Goal: Task Accomplishment & Management: Complete application form

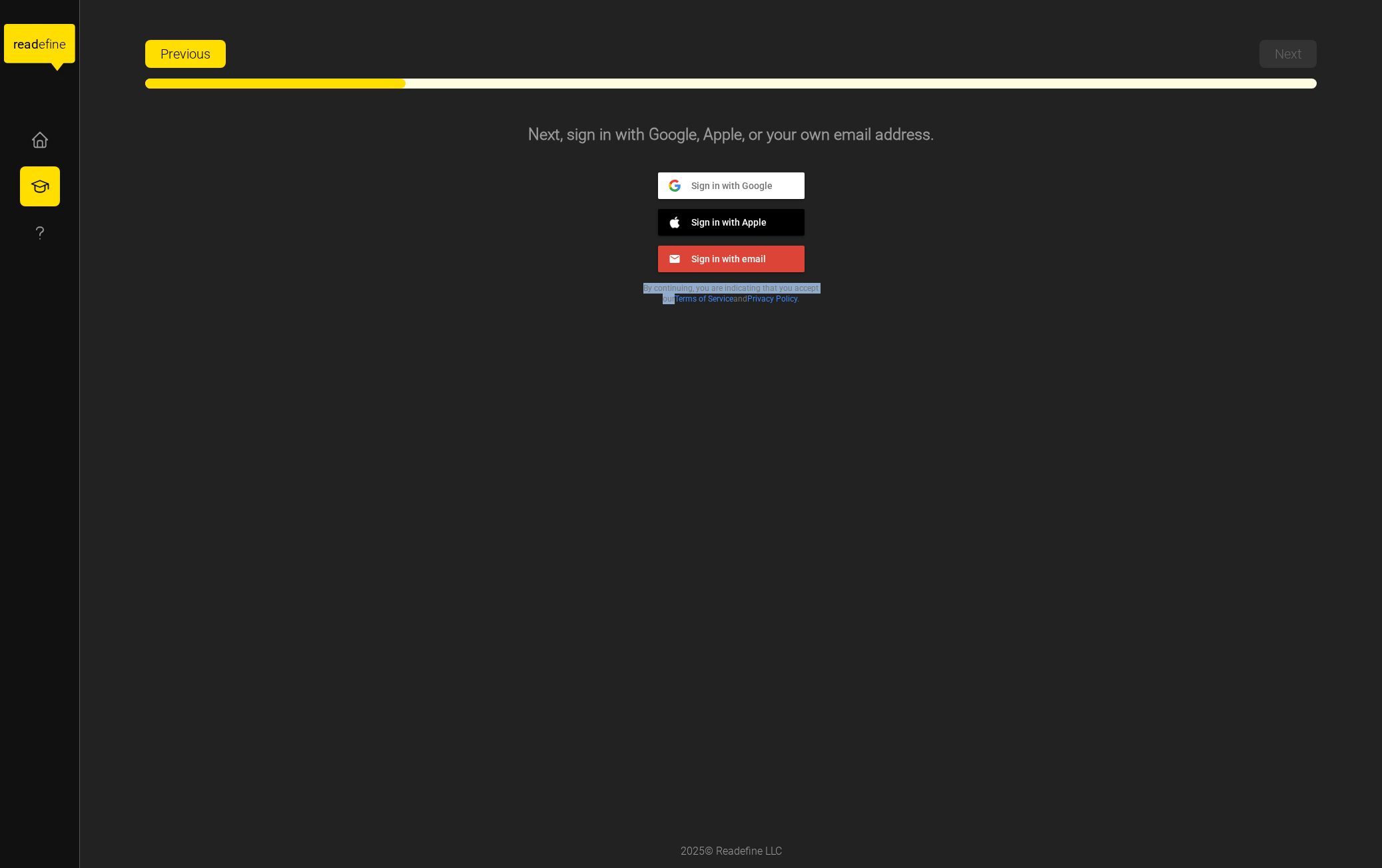
drag, startPoint x: 0, startPoint y: 0, endPoint x: 1245, endPoint y: 277, distance: 1275.4
click at [1245, 280] on div "Next, sign in with Google, Apple, or your own email address. Sign in with Googl…" at bounding box center [731, 472] width 1172 height 727
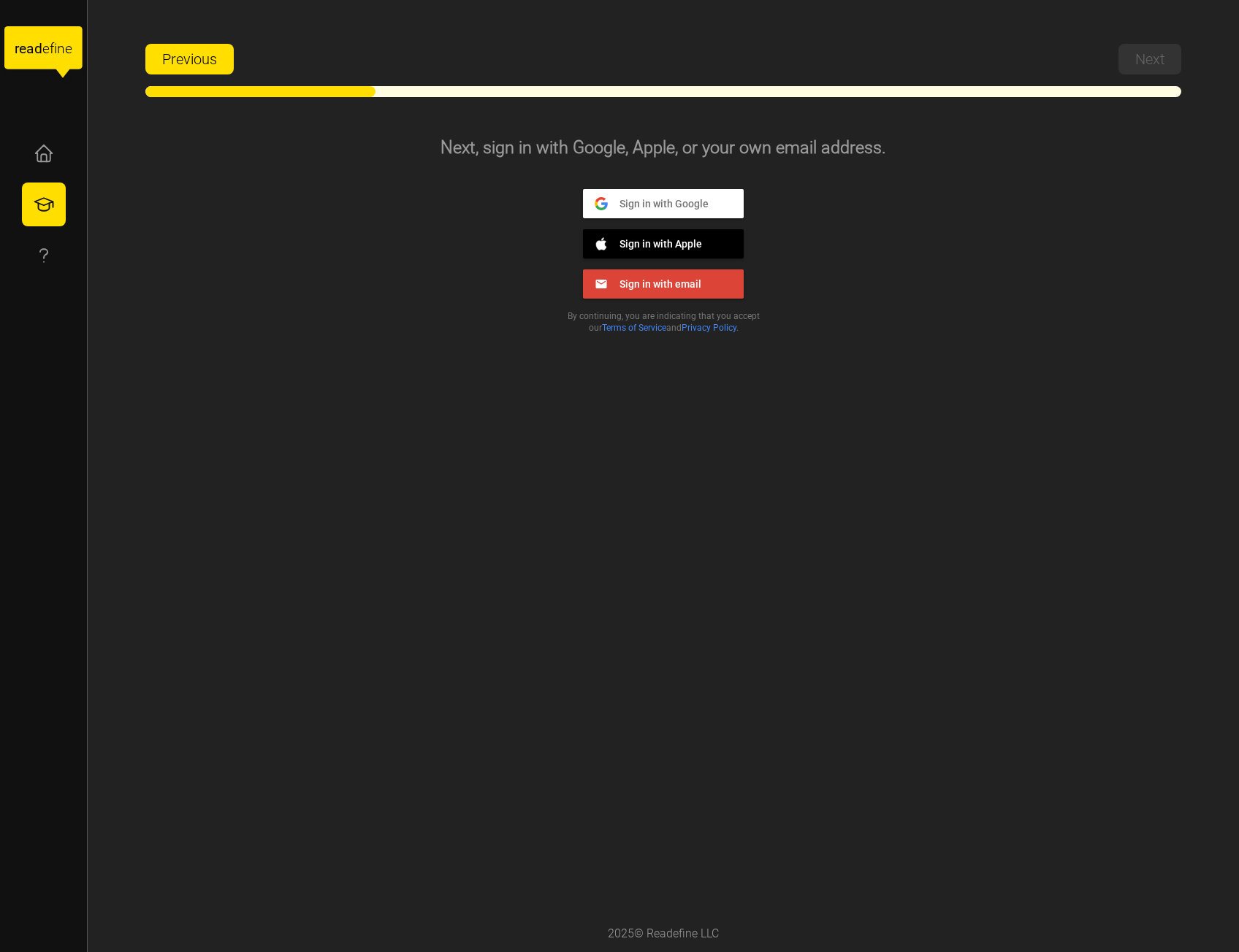
click at [637, 196] on span "Sign in with Google" at bounding box center [658, 203] width 101 height 13
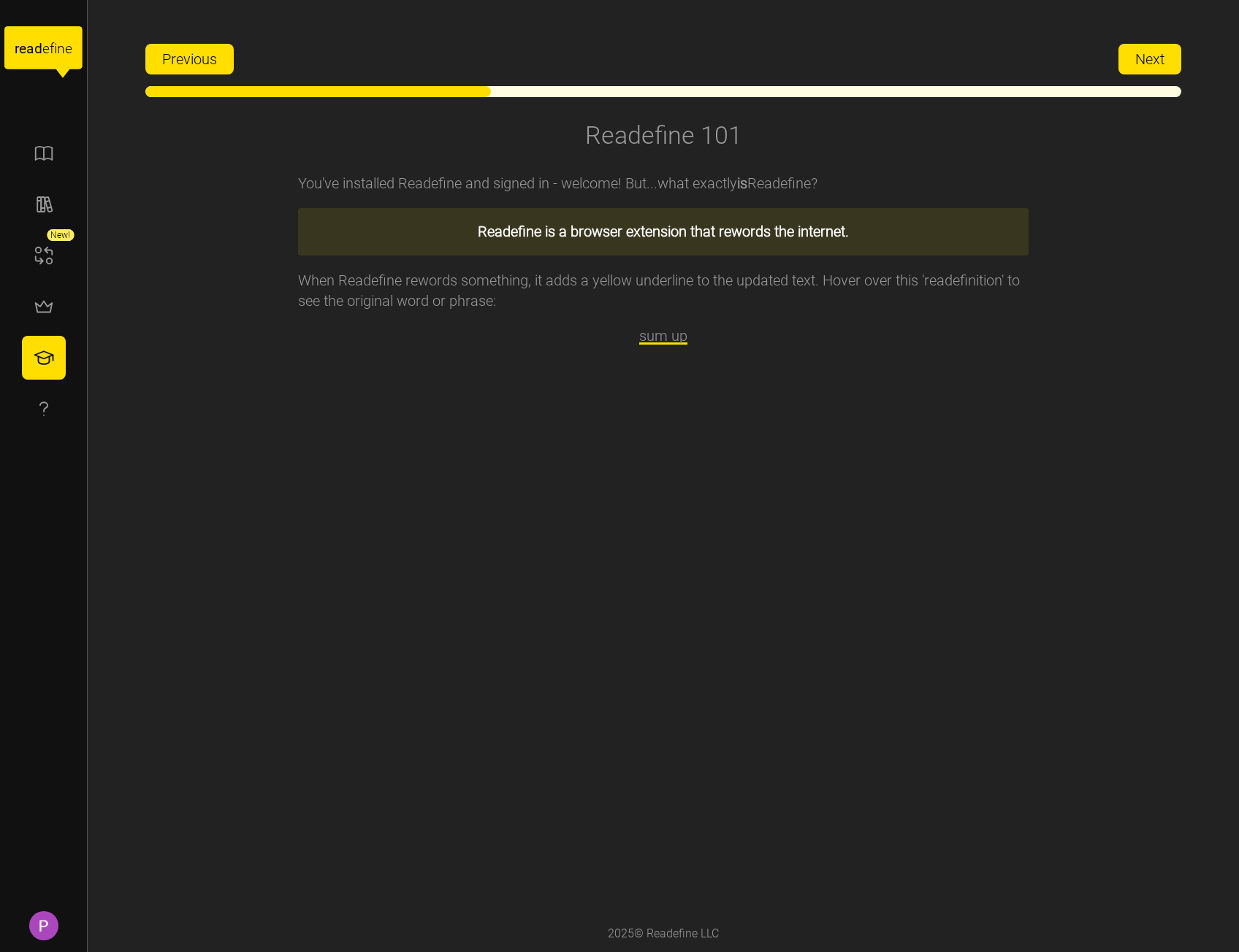
click at [1151, 56] on span "Next" at bounding box center [1150, 59] width 30 height 30
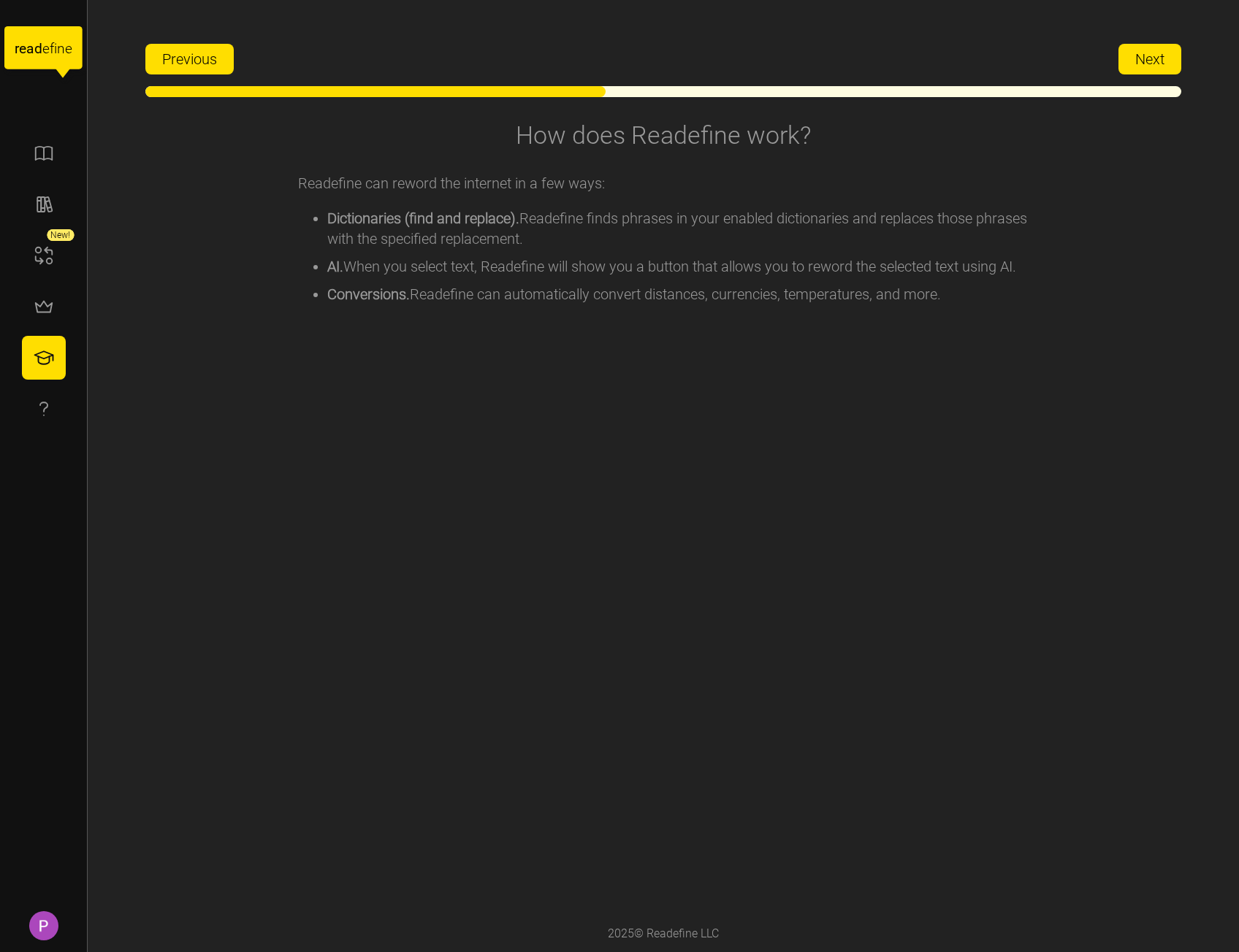
click at [1154, 52] on span "Next" at bounding box center [1150, 59] width 30 height 30
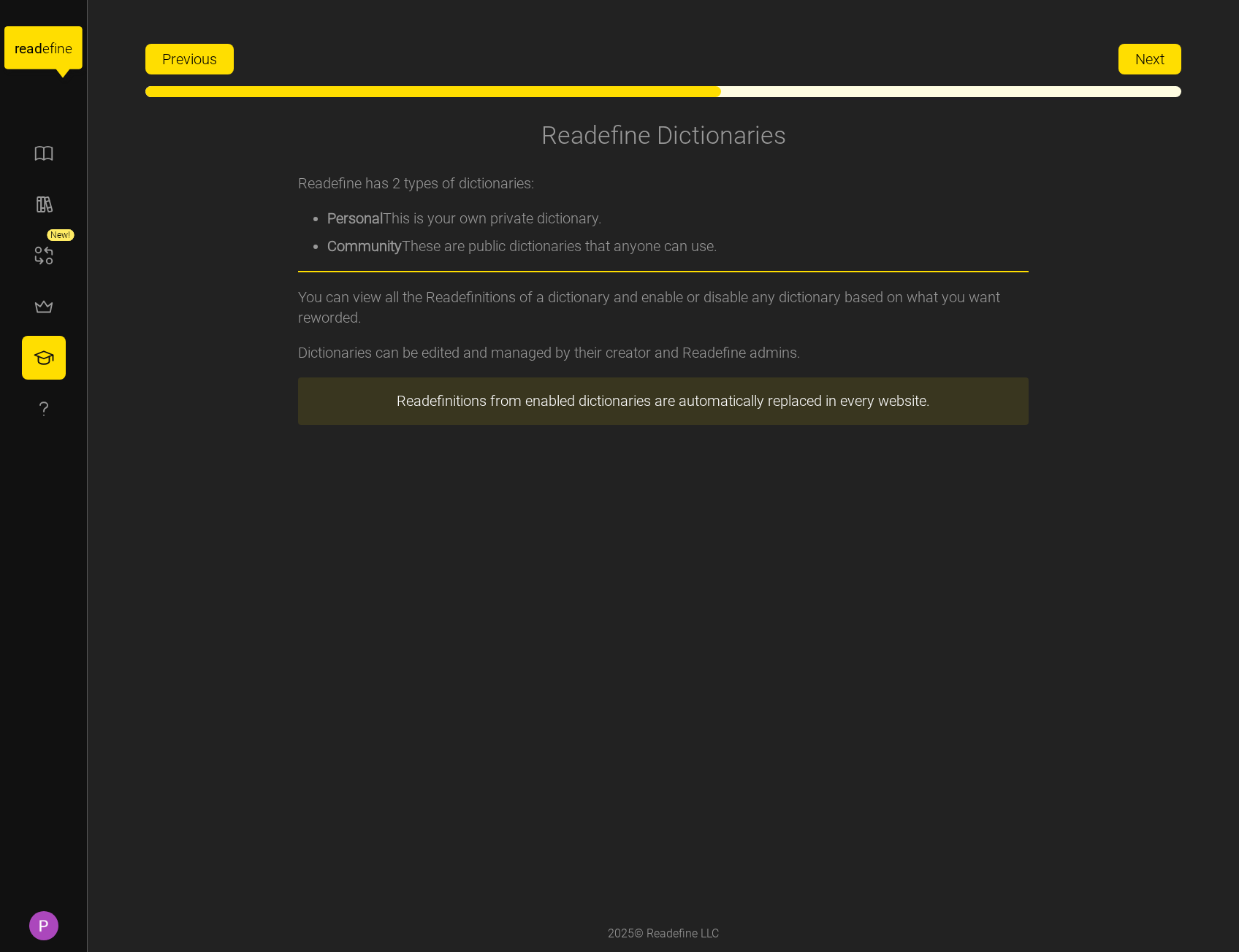
click at [1153, 61] on span "Next" at bounding box center [1150, 59] width 30 height 30
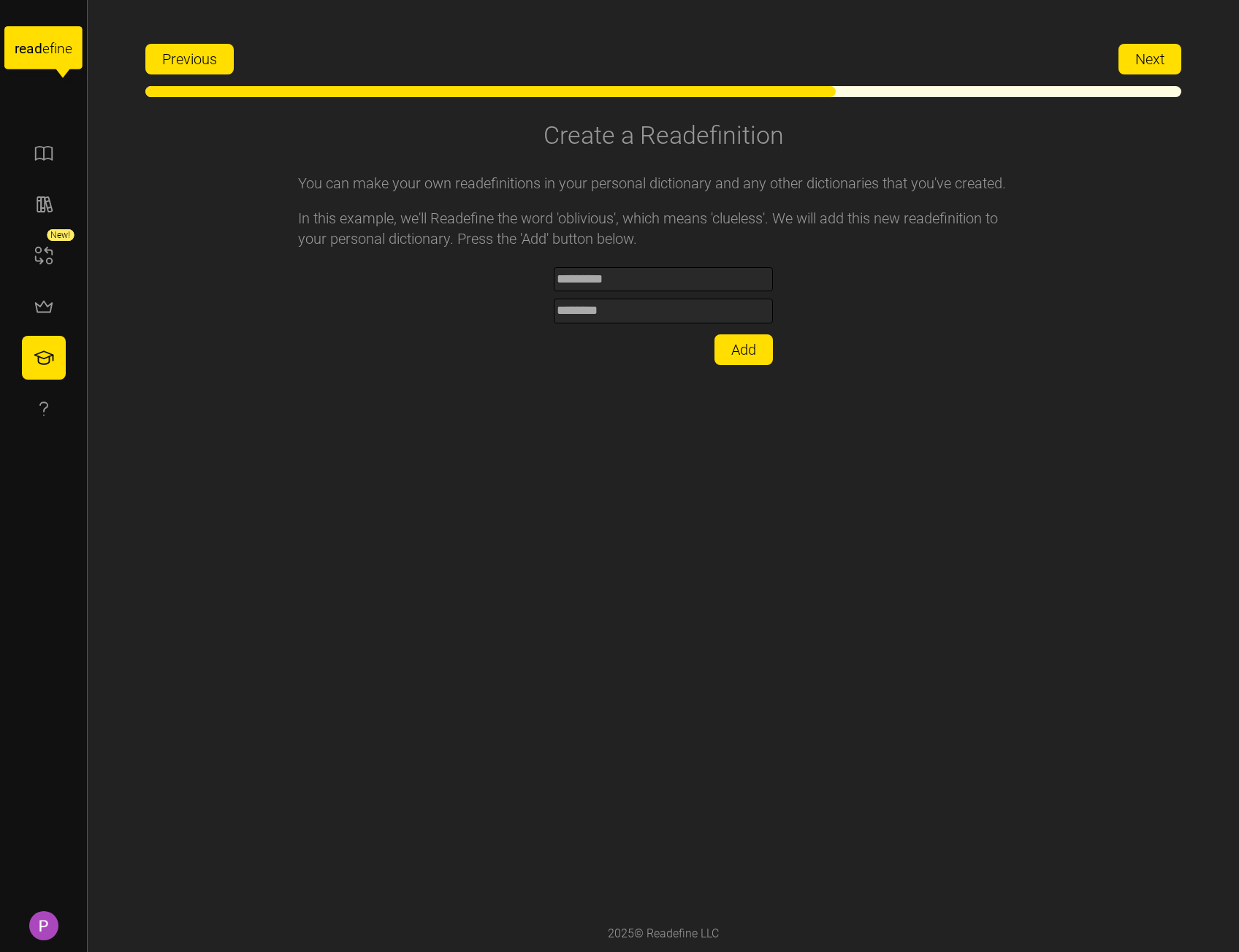
click at [1153, 61] on span "Next" at bounding box center [1150, 59] width 30 height 30
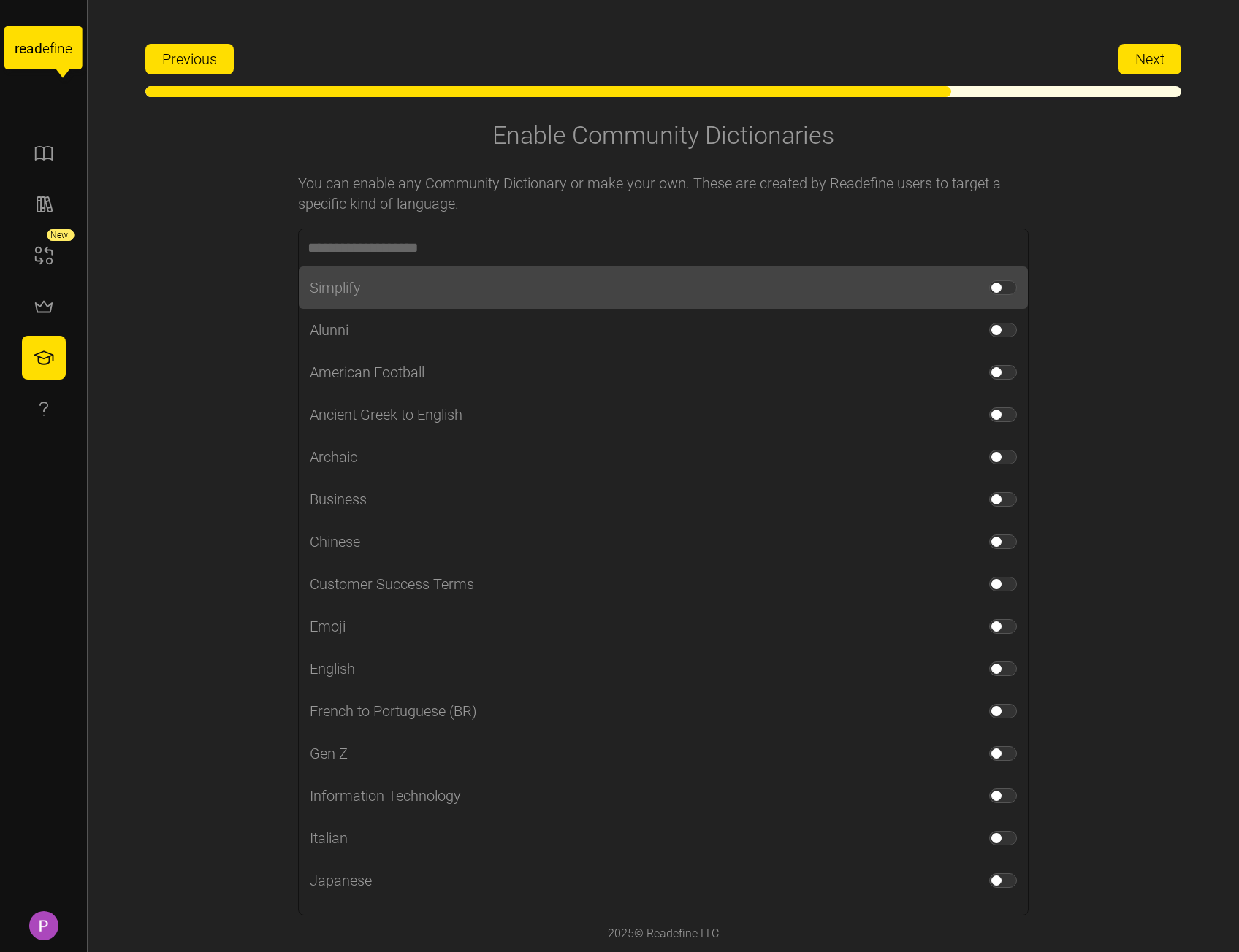
click at [991, 284] on span at bounding box center [996, 288] width 10 height 10
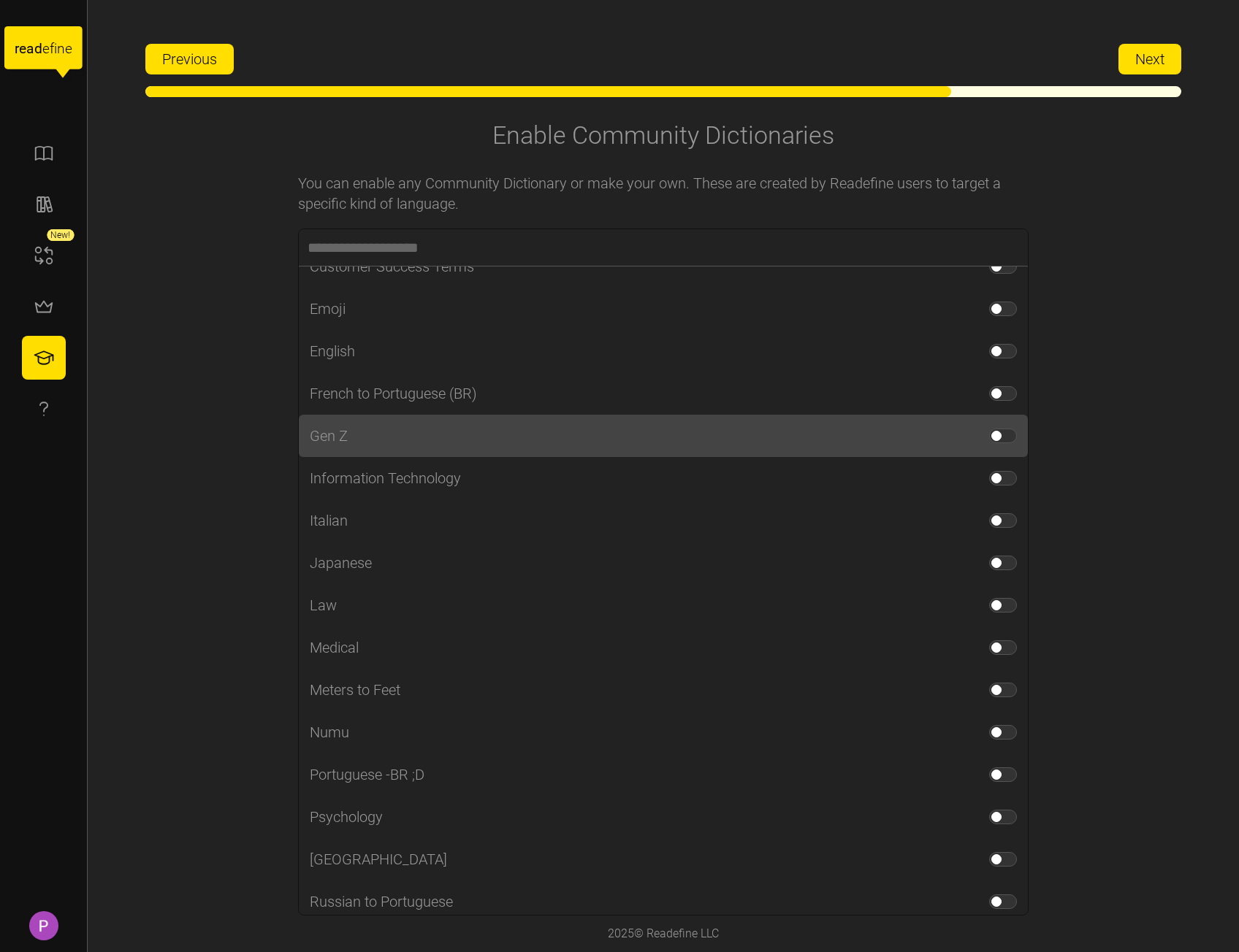
scroll to position [292, 0]
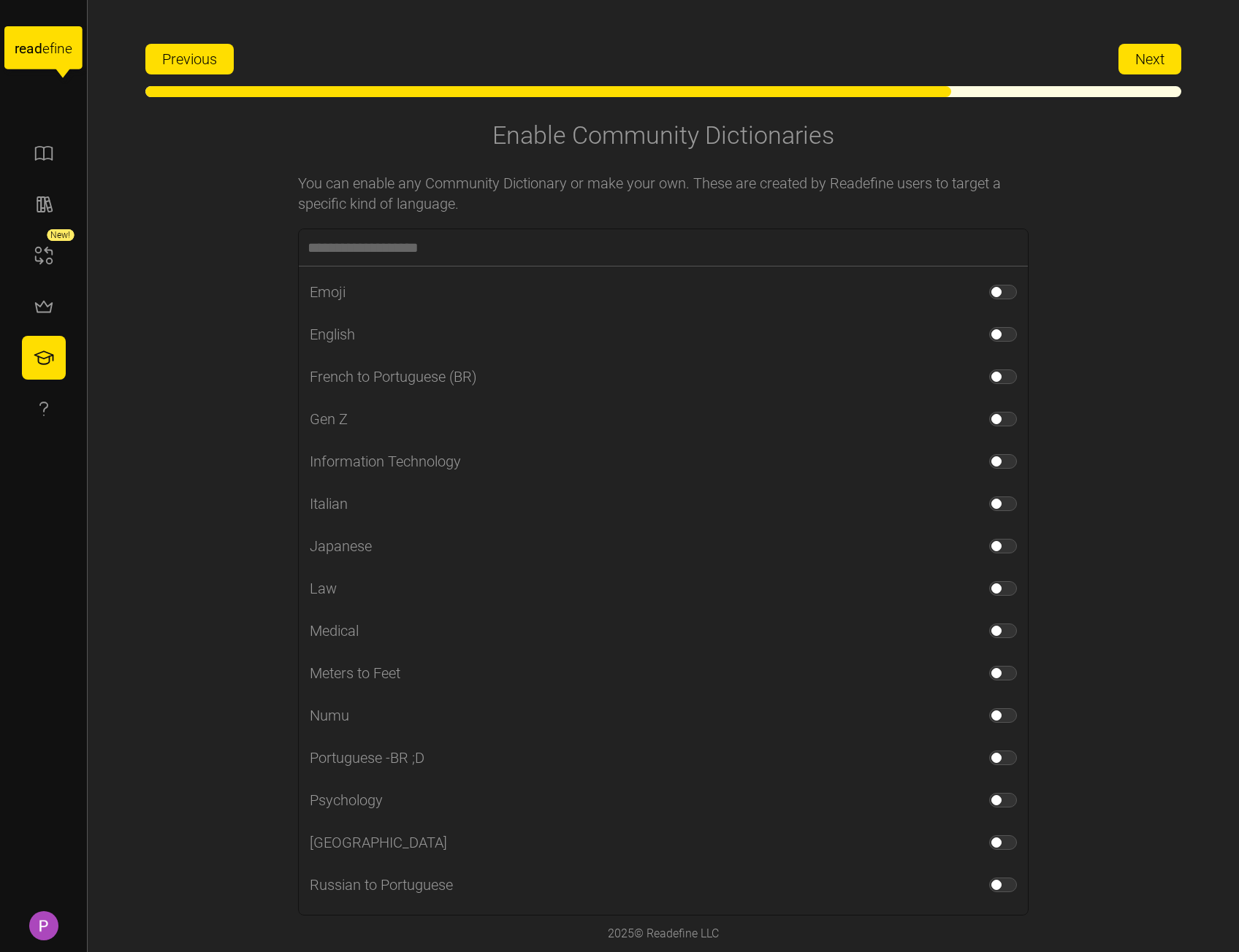
click at [1156, 62] on span "Next" at bounding box center [1150, 59] width 30 height 30
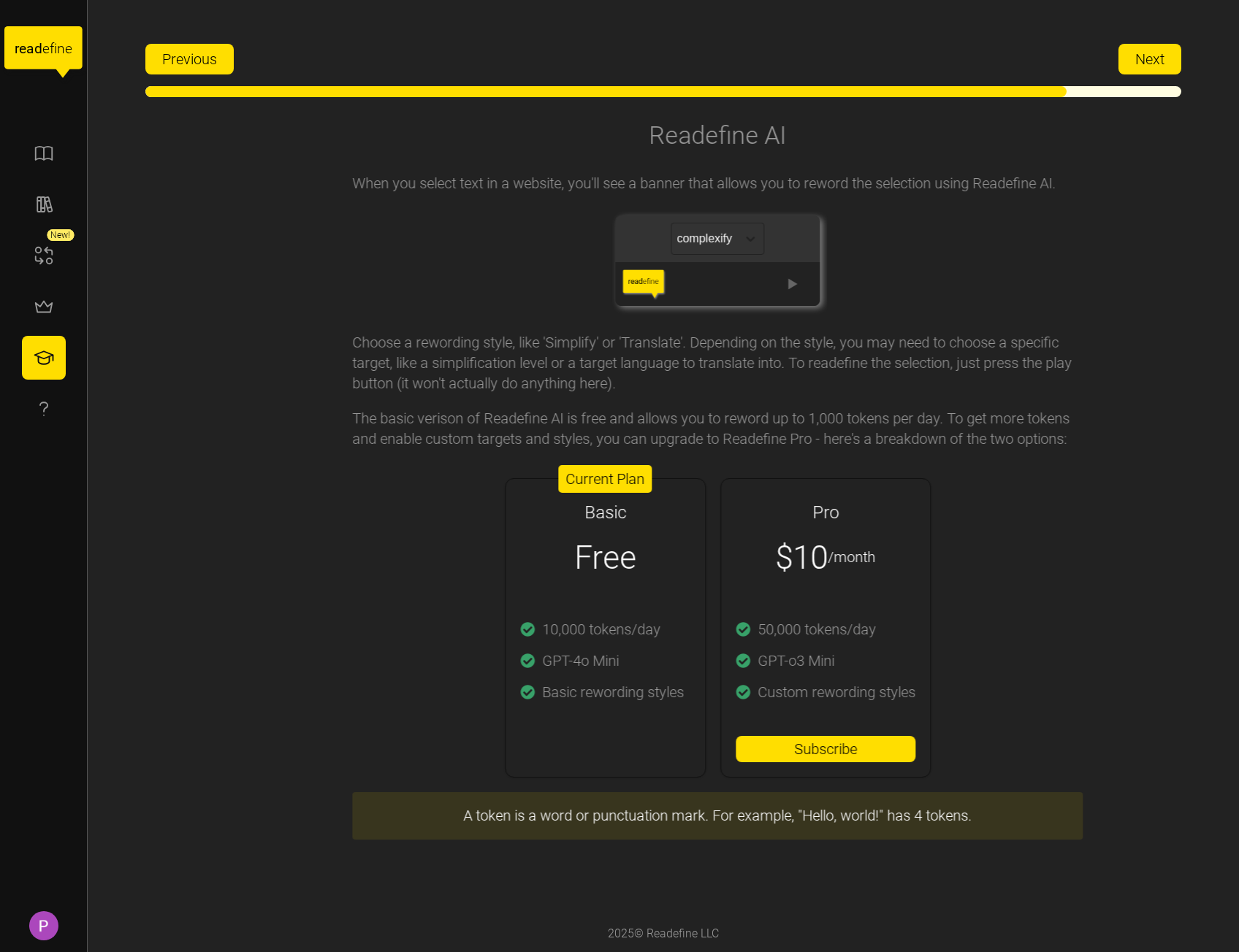
scroll to position [0, 0]
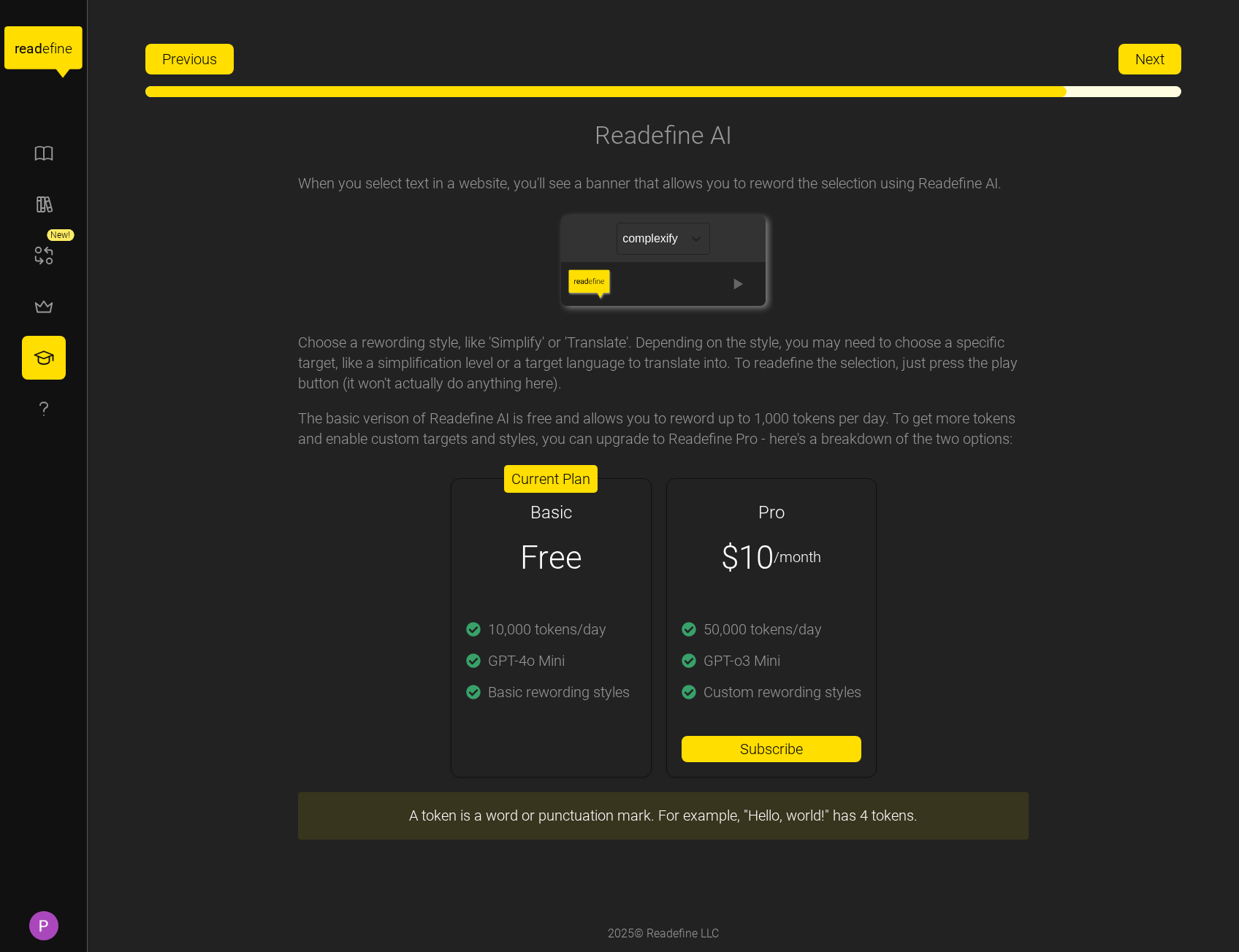
click at [1154, 59] on span "Next" at bounding box center [1150, 59] width 30 height 30
